Goal: Information Seeking & Learning: Learn about a topic

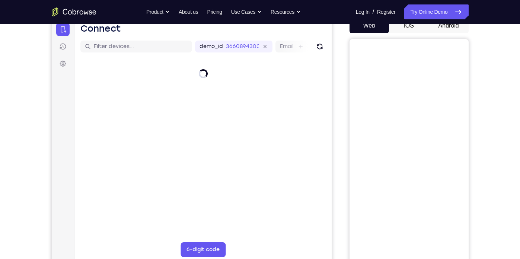
click at [414, 25] on button "iOS" at bounding box center [409, 25] width 40 height 15
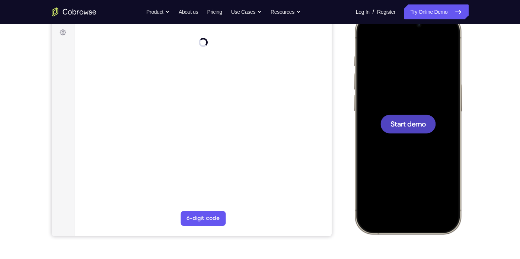
click at [410, 126] on span "Start demo" at bounding box center [407, 123] width 35 height 7
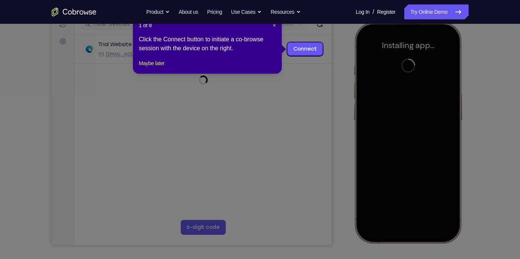
scroll to position [101, 0]
click at [274, 24] on span "×" at bounding box center [274, 25] width 3 height 6
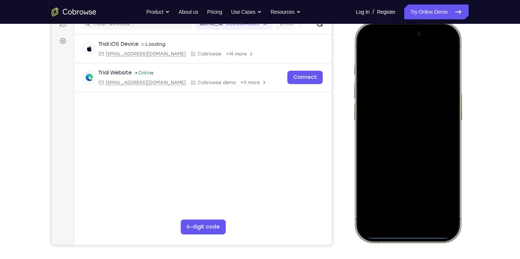
click at [370, 147] on div at bounding box center [408, 132] width 98 height 213
click at [392, 228] on div at bounding box center [408, 132] width 98 height 213
click at [414, 212] on div at bounding box center [408, 132] width 98 height 213
click at [398, 145] on div at bounding box center [408, 132] width 98 height 213
click at [387, 108] on div at bounding box center [408, 132] width 98 height 213
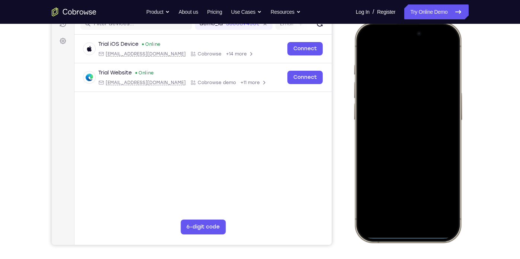
click at [384, 119] on div at bounding box center [408, 132] width 98 height 213
click at [397, 137] on div at bounding box center [408, 132] width 98 height 213
click at [418, 163] on div at bounding box center [408, 132] width 98 height 213
click at [399, 66] on div at bounding box center [408, 132] width 98 height 213
click at [444, 103] on div at bounding box center [408, 132] width 98 height 213
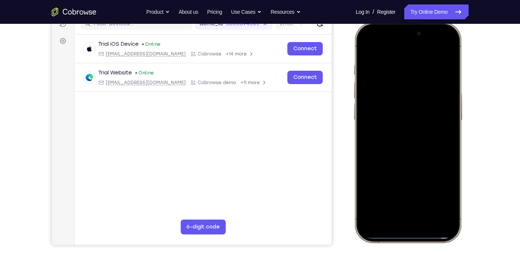
click at [444, 46] on div at bounding box center [408, 132] width 98 height 213
click at [450, 48] on div at bounding box center [408, 132] width 98 height 213
click at [437, 92] on div at bounding box center [408, 132] width 98 height 213
click at [420, 73] on div at bounding box center [408, 132] width 98 height 213
click at [367, 44] on div at bounding box center [408, 132] width 98 height 213
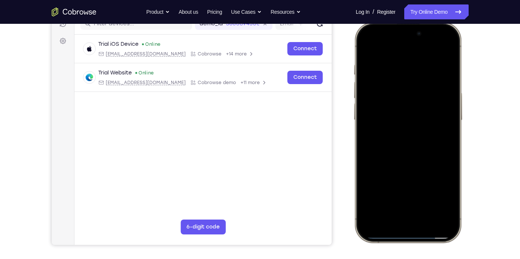
click at [435, 64] on div at bounding box center [408, 132] width 98 height 213
click at [424, 166] on div at bounding box center [408, 132] width 98 height 213
click at [366, 45] on div at bounding box center [408, 132] width 98 height 213
click at [430, 195] on div at bounding box center [408, 132] width 98 height 213
click at [431, 136] on div at bounding box center [408, 132] width 98 height 213
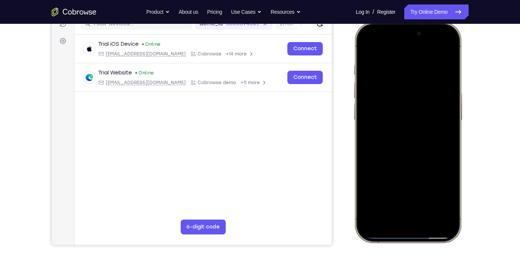
click at [368, 47] on div at bounding box center [408, 132] width 98 height 213
click at [405, 115] on div at bounding box center [408, 132] width 98 height 213
click at [375, 47] on div at bounding box center [408, 132] width 98 height 213
click at [364, 47] on div at bounding box center [408, 132] width 98 height 213
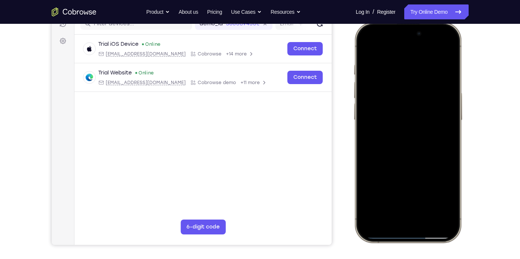
click at [364, 47] on div at bounding box center [408, 132] width 98 height 213
drag, startPoint x: 419, startPoint y: 147, endPoint x: 420, endPoint y: 72, distance: 75.2
click at [420, 72] on div at bounding box center [408, 132] width 98 height 213
drag, startPoint x: 424, startPoint y: 172, endPoint x: 422, endPoint y: 89, distance: 82.7
click at [422, 89] on div at bounding box center [408, 132] width 98 height 213
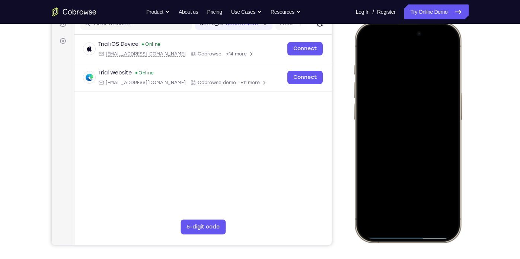
drag, startPoint x: 394, startPoint y: 190, endPoint x: 419, endPoint y: 64, distance: 128.4
click at [419, 64] on div at bounding box center [408, 132] width 98 height 213
drag, startPoint x: 414, startPoint y: 129, endPoint x: 407, endPoint y: 89, distance: 40.4
drag, startPoint x: 407, startPoint y: 89, endPoint x: 432, endPoint y: 112, distance: 32.9
click at [432, 112] on div at bounding box center [408, 132] width 98 height 213
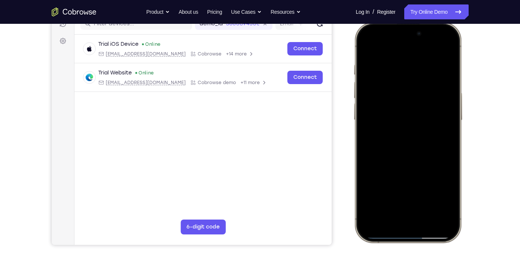
click at [444, 101] on div at bounding box center [408, 132] width 98 height 213
click at [449, 105] on div at bounding box center [408, 132] width 98 height 213
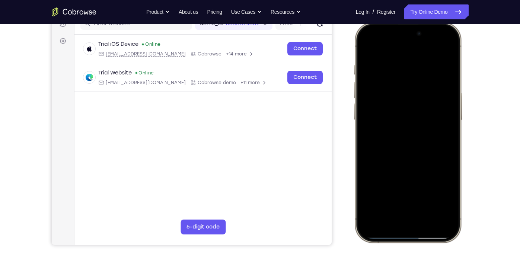
drag, startPoint x: 455, startPoint y: 167, endPoint x: 441, endPoint y: 96, distance: 72.4
drag, startPoint x: 441, startPoint y: 96, endPoint x: 445, endPoint y: 187, distance: 90.6
click at [445, 187] on div at bounding box center [408, 132] width 98 height 213
drag, startPoint x: 420, startPoint y: 185, endPoint x: 411, endPoint y: 117, distance: 68.4
click at [411, 117] on div at bounding box center [408, 132] width 98 height 213
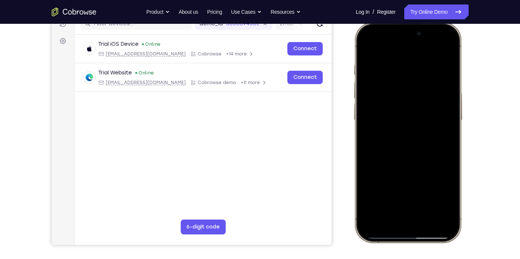
drag, startPoint x: 432, startPoint y: 141, endPoint x: 422, endPoint y: 83, distance: 58.5
click at [422, 83] on div at bounding box center [408, 132] width 98 height 213
click at [449, 106] on div at bounding box center [408, 132] width 98 height 213
drag, startPoint x: 429, startPoint y: 171, endPoint x: 422, endPoint y: 65, distance: 106.7
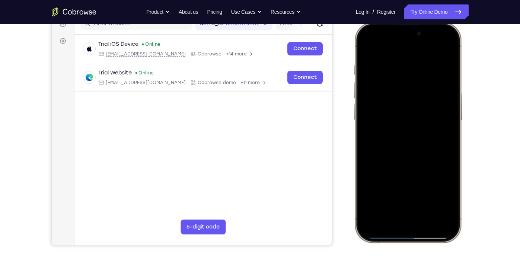
click at [422, 65] on div at bounding box center [408, 132] width 98 height 213
drag, startPoint x: 434, startPoint y: 169, endPoint x: 429, endPoint y: 72, distance: 97.3
click at [429, 72] on div at bounding box center [408, 132] width 98 height 213
click at [451, 109] on div at bounding box center [408, 132] width 98 height 213
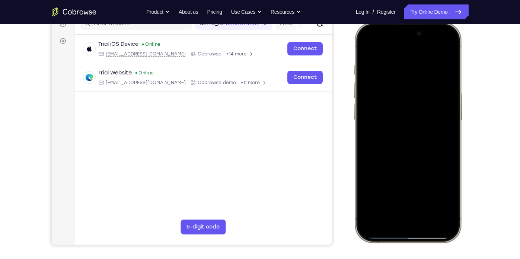
click at [451, 109] on div at bounding box center [408, 132] width 98 height 213
drag, startPoint x: 432, startPoint y: 152, endPoint x: 433, endPoint y: 53, distance: 99.4
click at [433, 53] on div at bounding box center [408, 132] width 98 height 213
drag, startPoint x: 444, startPoint y: 120, endPoint x: 423, endPoint y: 252, distance: 134.2
click at [423, 231] on html "Online web based iOS Simulators and Android Emulators. Run iPhone, iPad, Mobile…" at bounding box center [409, 133] width 112 height 223
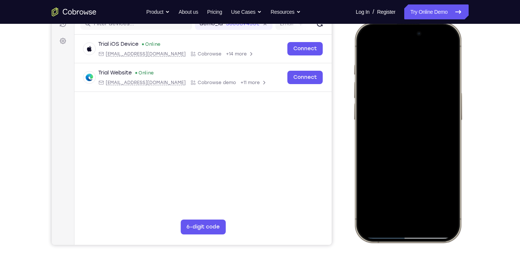
drag, startPoint x: 419, startPoint y: 91, endPoint x: 413, endPoint y: 114, distance: 23.9
click at [413, 114] on div at bounding box center [408, 132] width 98 height 213
click at [455, 85] on div at bounding box center [408, 132] width 98 height 213
drag, startPoint x: 455, startPoint y: 85, endPoint x: 458, endPoint y: 52, distance: 32.5
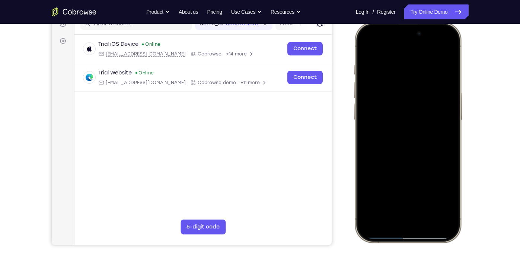
click at [458, 52] on div at bounding box center [407, 132] width 109 height 221
drag, startPoint x: 429, startPoint y: 161, endPoint x: 412, endPoint y: 102, distance: 61.6
click at [412, 102] on div at bounding box center [408, 132] width 98 height 213
drag, startPoint x: 417, startPoint y: 164, endPoint x: 407, endPoint y: 126, distance: 39.0
click at [407, 126] on div at bounding box center [408, 132] width 98 height 213
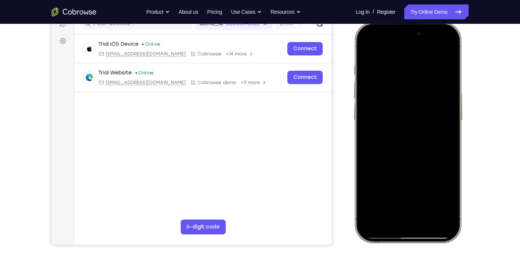
drag, startPoint x: 430, startPoint y: 178, endPoint x: 411, endPoint y: 60, distance: 119.9
click at [411, 60] on div at bounding box center [408, 132] width 98 height 213
drag, startPoint x: 408, startPoint y: 166, endPoint x: 391, endPoint y: 105, distance: 62.7
click at [391, 105] on div at bounding box center [408, 132] width 98 height 213
drag, startPoint x: 429, startPoint y: 165, endPoint x: 421, endPoint y: 91, distance: 74.9
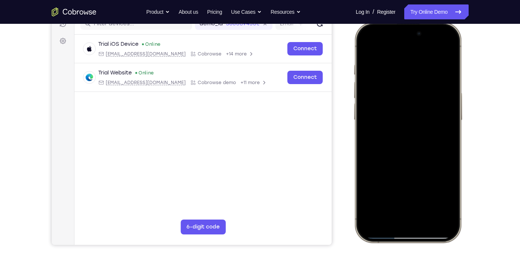
click at [421, 91] on div at bounding box center [408, 132] width 98 height 213
drag, startPoint x: 419, startPoint y: 153, endPoint x: 414, endPoint y: 89, distance: 63.5
click at [414, 89] on div at bounding box center [408, 132] width 98 height 213
drag, startPoint x: 419, startPoint y: 168, endPoint x: 406, endPoint y: 89, distance: 79.6
click at [406, 89] on div at bounding box center [408, 132] width 98 height 213
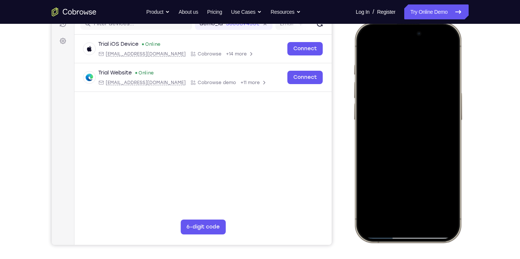
drag, startPoint x: 403, startPoint y: 185, endPoint x: 390, endPoint y: 78, distance: 107.3
click at [390, 78] on div at bounding box center [408, 132] width 98 height 213
drag, startPoint x: 435, startPoint y: 145, endPoint x: 433, endPoint y: 96, distance: 48.5
click at [433, 96] on div at bounding box center [408, 132] width 98 height 213
drag, startPoint x: 423, startPoint y: 165, endPoint x: 420, endPoint y: 142, distance: 23.2
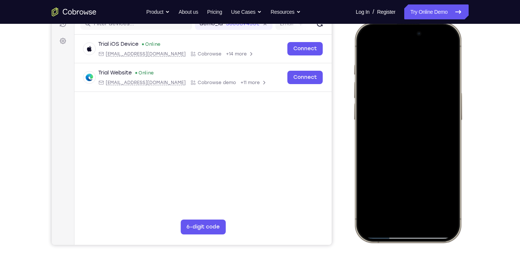
click at [420, 142] on div at bounding box center [408, 132] width 98 height 213
drag, startPoint x: 434, startPoint y: 146, endPoint x: 424, endPoint y: 71, distance: 76.3
click at [424, 71] on div at bounding box center [408, 132] width 98 height 213
drag, startPoint x: 431, startPoint y: 146, endPoint x: 407, endPoint y: 65, distance: 83.9
click at [407, 65] on div at bounding box center [408, 132] width 98 height 213
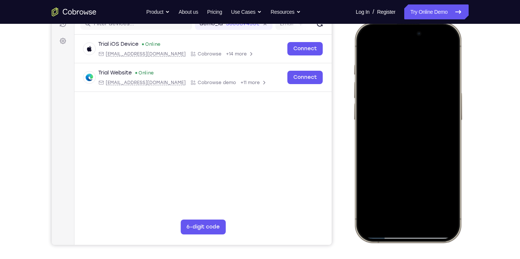
click at [452, 158] on div at bounding box center [408, 132] width 98 height 213
drag, startPoint x: 431, startPoint y: 187, endPoint x: 421, endPoint y: 127, distance: 61.5
click at [421, 127] on div at bounding box center [408, 132] width 98 height 213
click at [456, 104] on div at bounding box center [407, 132] width 109 height 221
click at [455, 104] on div at bounding box center [408, 132] width 98 height 213
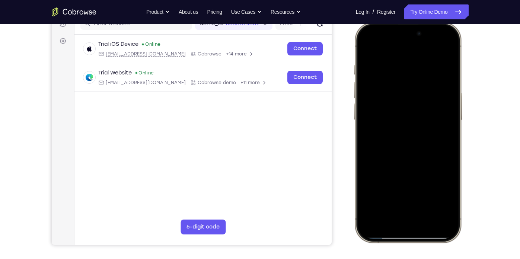
click at [451, 103] on div at bounding box center [408, 132] width 98 height 213
drag, startPoint x: 428, startPoint y: 175, endPoint x: 419, endPoint y: 53, distance: 122.5
click at [419, 53] on div at bounding box center [408, 132] width 98 height 213
drag, startPoint x: 432, startPoint y: 157, endPoint x: 410, endPoint y: 94, distance: 67.0
click at [410, 94] on div at bounding box center [408, 132] width 98 height 213
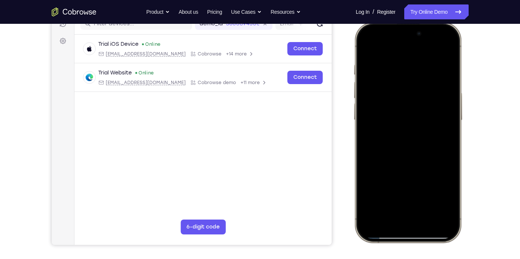
drag, startPoint x: 429, startPoint y: 188, endPoint x: 426, endPoint y: 77, distance: 111.4
click at [426, 77] on div at bounding box center [408, 132] width 98 height 213
drag, startPoint x: 427, startPoint y: 139, endPoint x: 419, endPoint y: 67, distance: 71.5
click at [419, 67] on div at bounding box center [408, 132] width 98 height 213
click at [452, 131] on div at bounding box center [408, 132] width 98 height 213
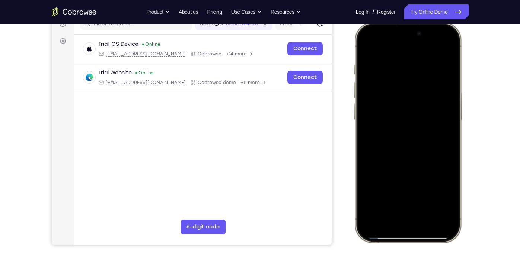
drag, startPoint x: 419, startPoint y: 163, endPoint x: 742, endPoint y: 29, distance: 349.7
click at [389, 22] on html "Online web based iOS Simulators and Android Emulators. Run iPhone, iPad, Mobile…" at bounding box center [409, 133] width 112 height 223
drag, startPoint x: 413, startPoint y: 70, endPoint x: 416, endPoint y: 45, distance: 24.3
click at [416, 45] on div at bounding box center [408, 132] width 98 height 213
drag, startPoint x: 414, startPoint y: 131, endPoint x: 773, endPoint y: 39, distance: 370.5
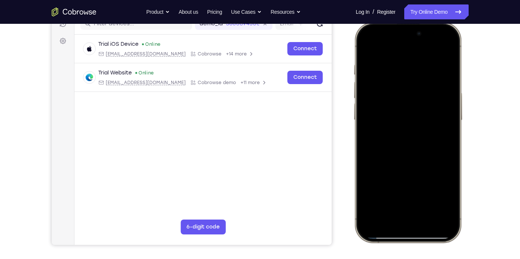
click at [419, 22] on html "Online web based iOS Simulators and Android Emulators. Run iPhone, iPad, Mobile…" at bounding box center [409, 133] width 112 height 223
click at [372, 216] on div at bounding box center [408, 132] width 98 height 213
click at [398, 68] on div at bounding box center [408, 132] width 98 height 213
click at [428, 79] on div at bounding box center [408, 132] width 98 height 213
click at [433, 82] on div at bounding box center [408, 132] width 98 height 213
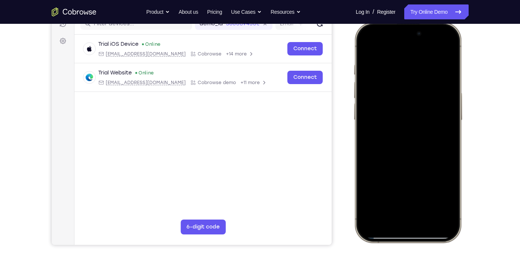
click at [439, 82] on div at bounding box center [408, 132] width 98 height 213
click at [444, 85] on div at bounding box center [408, 132] width 98 height 213
drag, startPoint x: 444, startPoint y: 85, endPoint x: 384, endPoint y: 79, distance: 60.6
click at [384, 79] on div at bounding box center [408, 132] width 98 height 213
click at [437, 88] on div at bounding box center [408, 132] width 98 height 213
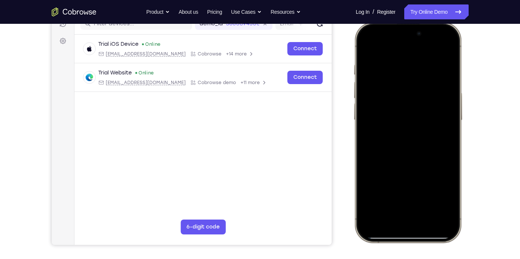
click at [442, 49] on div at bounding box center [408, 132] width 98 height 213
drag, startPoint x: 439, startPoint y: 70, endPoint x: 380, endPoint y: 85, distance: 60.6
click at [380, 85] on div at bounding box center [408, 132] width 98 height 213
drag, startPoint x: 438, startPoint y: 62, endPoint x: 383, endPoint y: 65, distance: 55.2
click at [383, 65] on div at bounding box center [408, 132] width 98 height 213
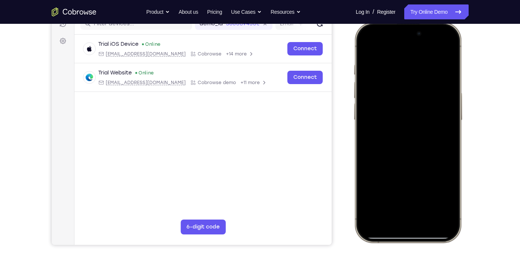
click at [401, 64] on div at bounding box center [408, 132] width 98 height 213
click at [445, 47] on div at bounding box center [408, 132] width 98 height 213
drag, startPoint x: 454, startPoint y: 66, endPoint x: 373, endPoint y: 71, distance: 81.0
click at [373, 71] on div at bounding box center [408, 132] width 98 height 213
click at [428, 198] on div at bounding box center [408, 132] width 98 height 213
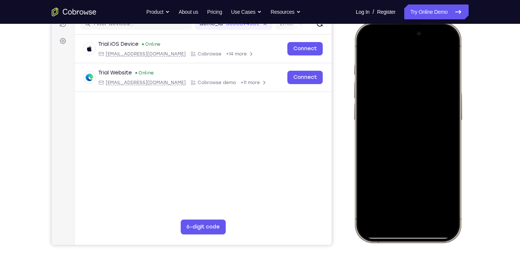
drag, startPoint x: 412, startPoint y: 138, endPoint x: 407, endPoint y: 57, distance: 80.5
click at [407, 57] on div at bounding box center [408, 132] width 98 height 213
drag, startPoint x: 400, startPoint y: 117, endPoint x: 385, endPoint y: 208, distance: 91.8
click at [385, 208] on div at bounding box center [408, 132] width 98 height 213
click at [369, 47] on div at bounding box center [408, 132] width 98 height 213
